Goal: Task Accomplishment & Management: Complete application form

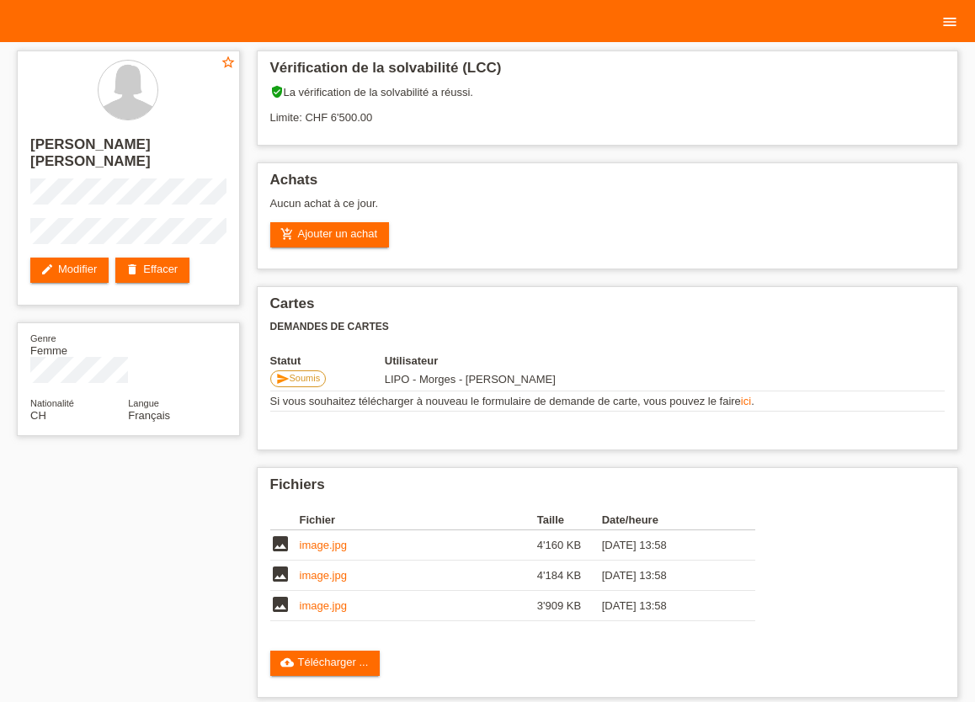
click at [954, 19] on icon "menu" at bounding box center [949, 21] width 17 height 17
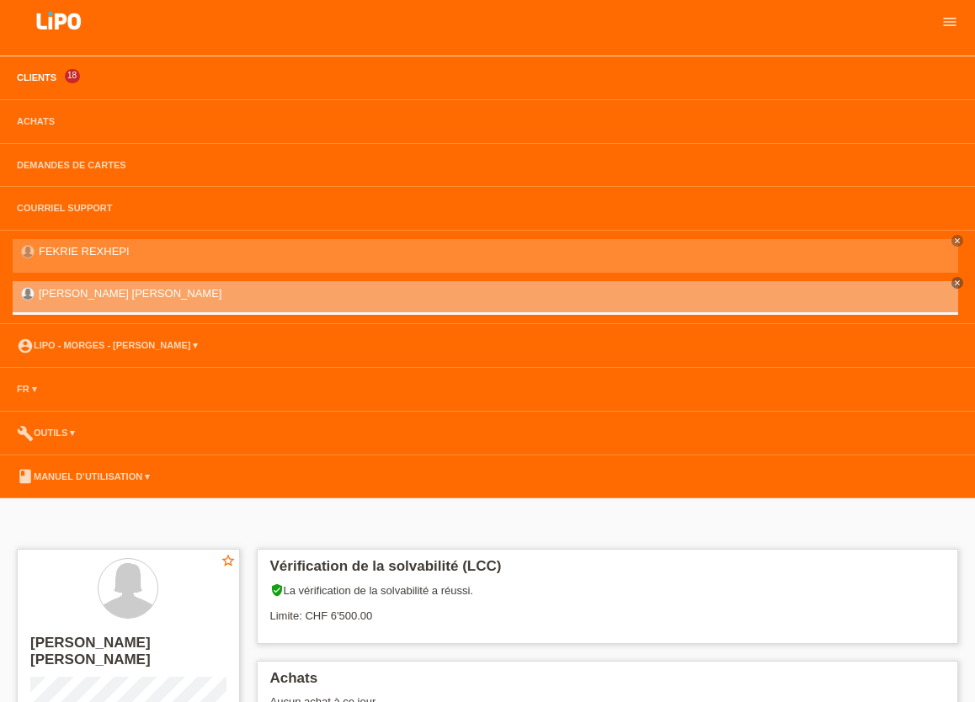
click at [33, 77] on link "Clients" at bounding box center [36, 77] width 56 height 10
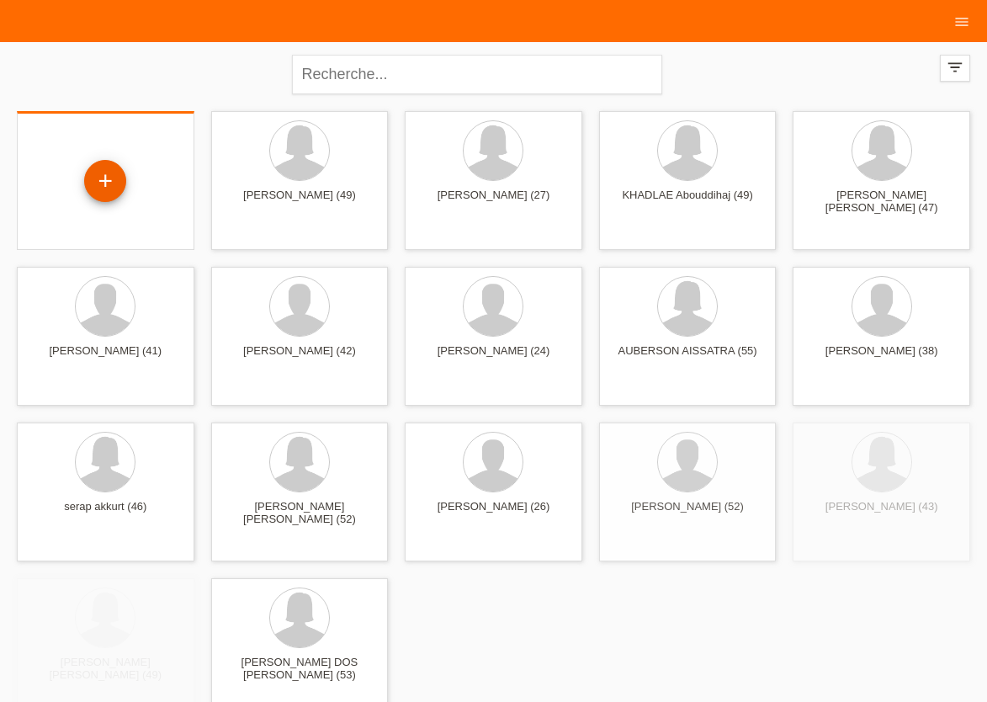
click at [98, 183] on div "+" at bounding box center [105, 181] width 42 height 42
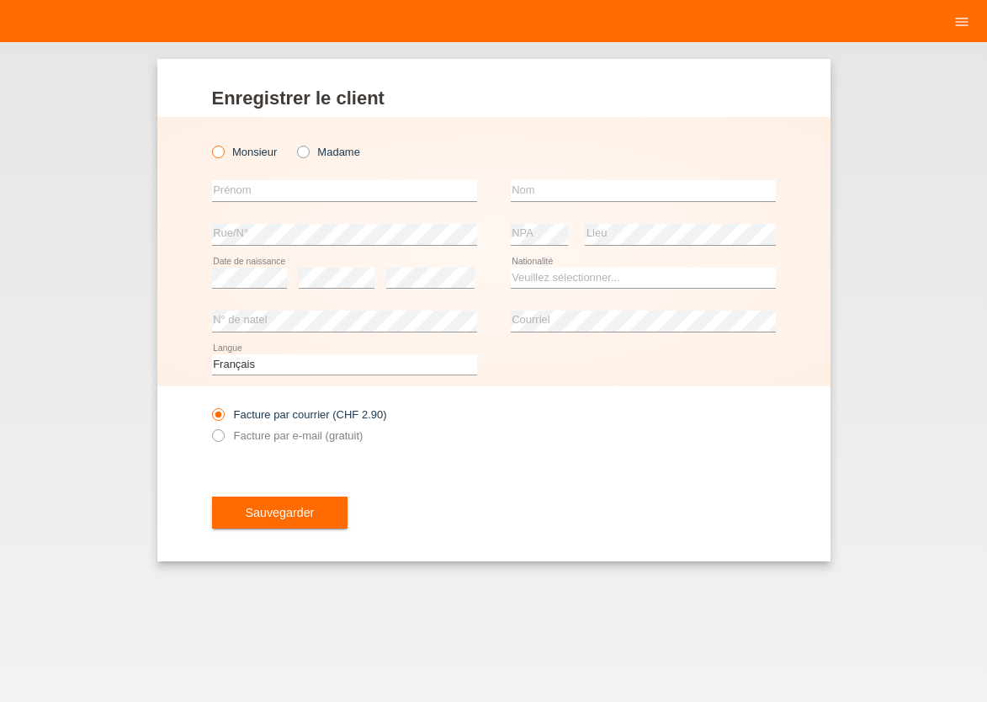
click at [209, 143] on icon at bounding box center [209, 143] width 0 height 0
click at [218, 153] on input "Monsieur" at bounding box center [217, 151] width 11 height 11
radio input "true"
click at [234, 189] on input "text" at bounding box center [344, 190] width 265 height 21
type input "[PERSON_NAME]"
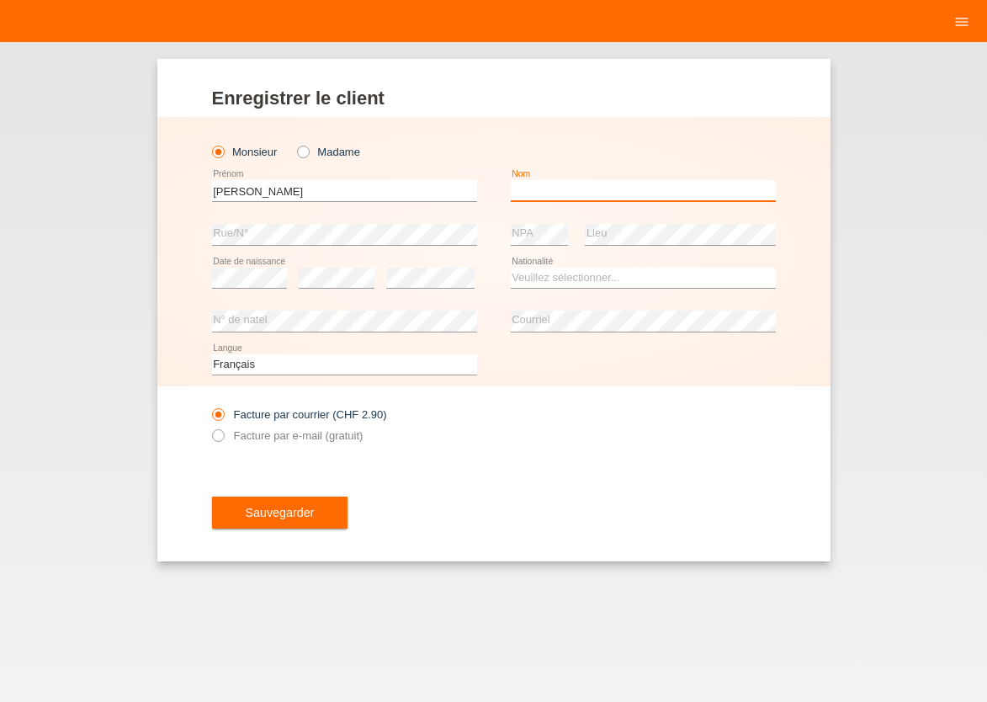
click at [583, 189] on input "text" at bounding box center [643, 190] width 265 height 21
type input "[PERSON_NAME]"
click at [511, 268] on select "Veuillez sélectionner... [GEOGRAPHIC_DATA] [GEOGRAPHIC_DATA] [GEOGRAPHIC_DATA] …" at bounding box center [643, 278] width 265 height 20
select select "IT"
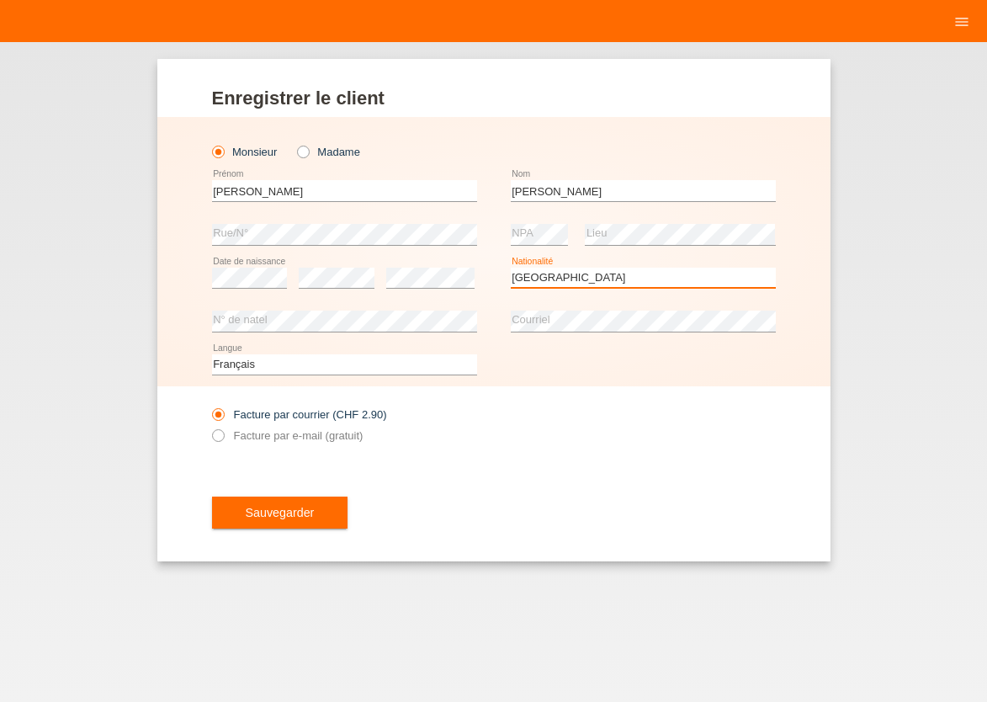
click at [0, 0] on option "[GEOGRAPHIC_DATA]" at bounding box center [0, 0] width 0 height 0
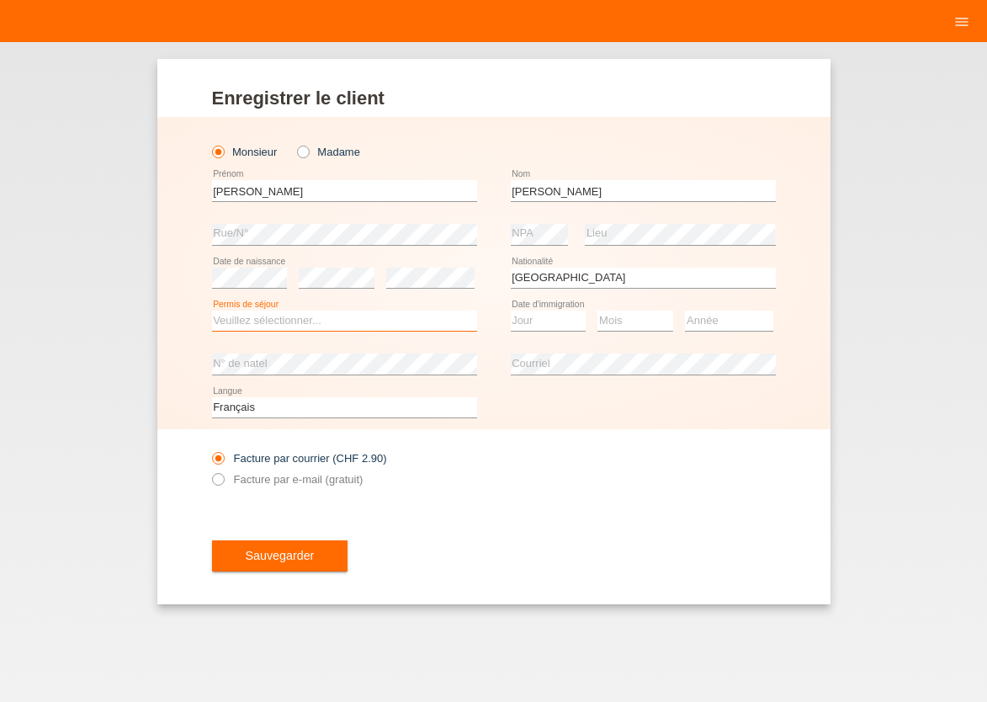
click at [212, 311] on select "Veuillez sélectionner... C B B - Statut de réfugié Autre" at bounding box center [344, 321] width 265 height 20
select select "B"
click at [0, 0] on option "B" at bounding box center [0, 0] width 0 height 0
click at [511, 311] on select "Jour 01 02 03 04 05 06 07 08 09 10 11" at bounding box center [549, 321] width 76 height 20
click at [0, 0] on option "01" at bounding box center [0, 0] width 0 height 0
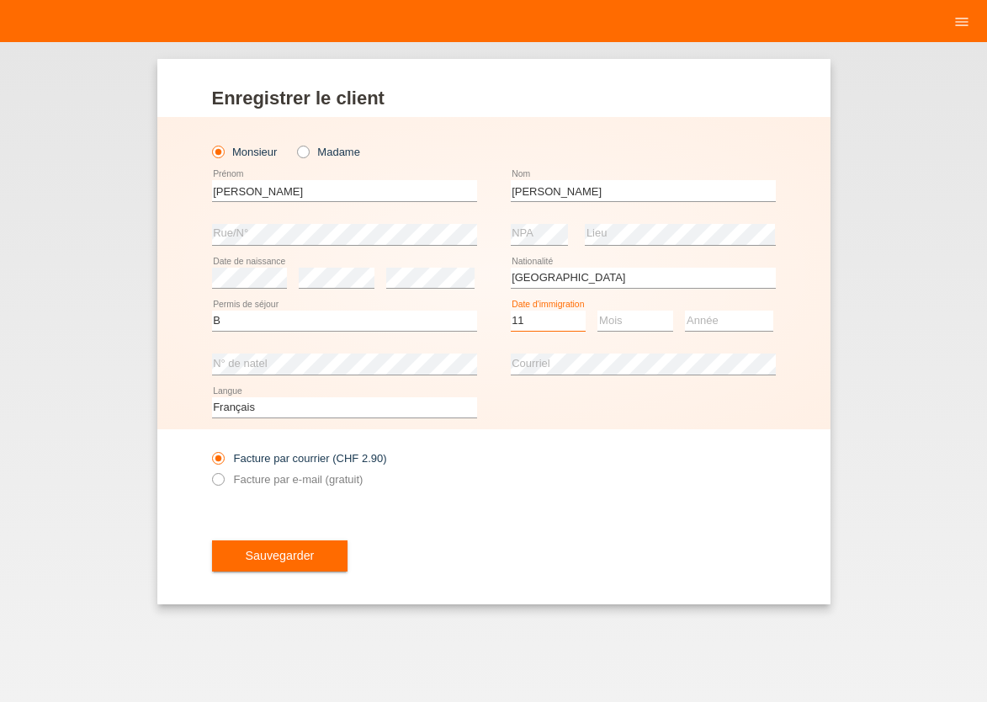
click at [511, 311] on select "Jour 01 02 03 04 05 06 07 08 09 10 11" at bounding box center [549, 321] width 76 height 20
select select "01"
click at [0, 0] on option "01" at bounding box center [0, 0] width 0 height 0
select select "11"
select select "2023"
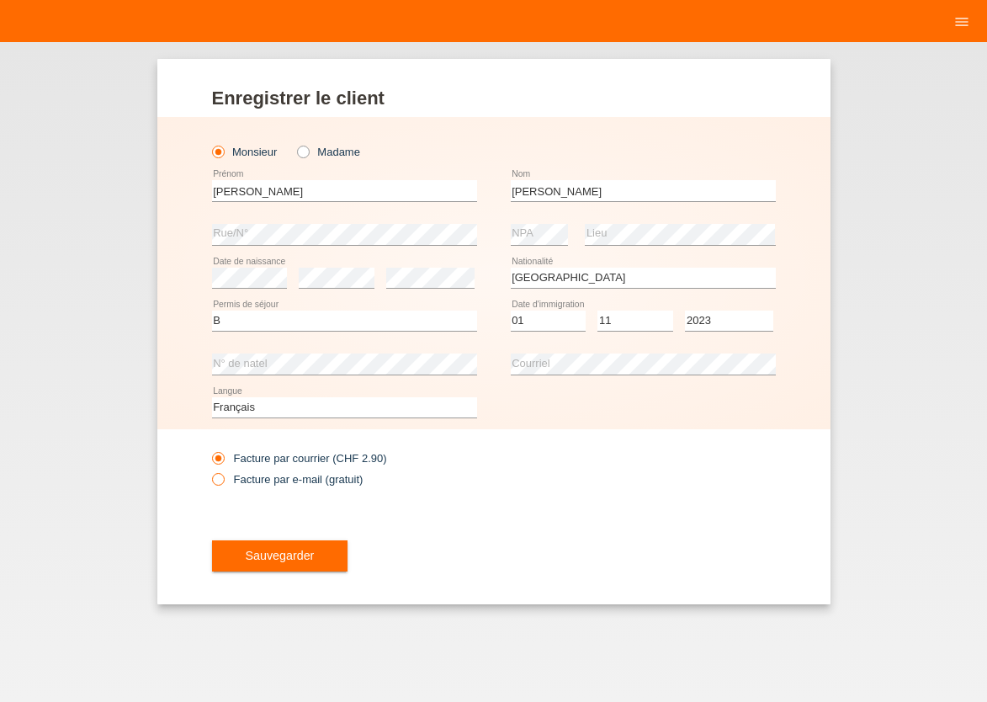
click at [209, 470] on icon at bounding box center [209, 470] width 0 height 0
click at [217, 479] on input "Facture par e-mail (gratuit)" at bounding box center [217, 483] width 11 height 21
radio input "true"
click at [257, 551] on span "Sauvegarder" at bounding box center [280, 555] width 69 height 13
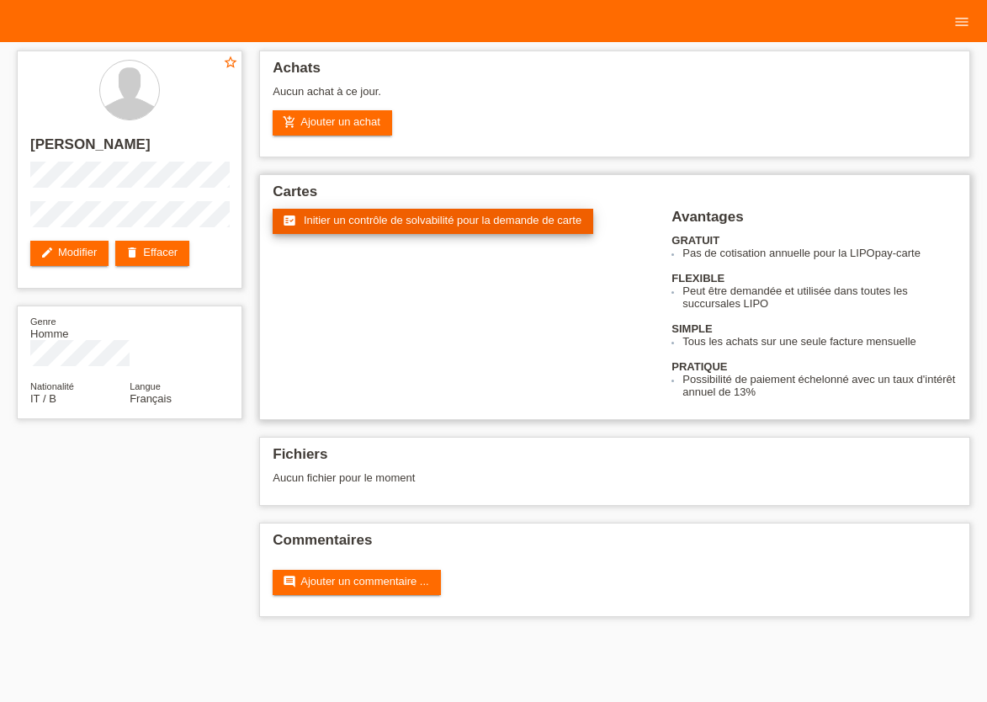
click at [300, 227] on link "fact_check Initier un contrôle de solvabilité pour la demande de carte" at bounding box center [433, 221] width 321 height 25
